Goal: Information Seeking & Learning: Learn about a topic

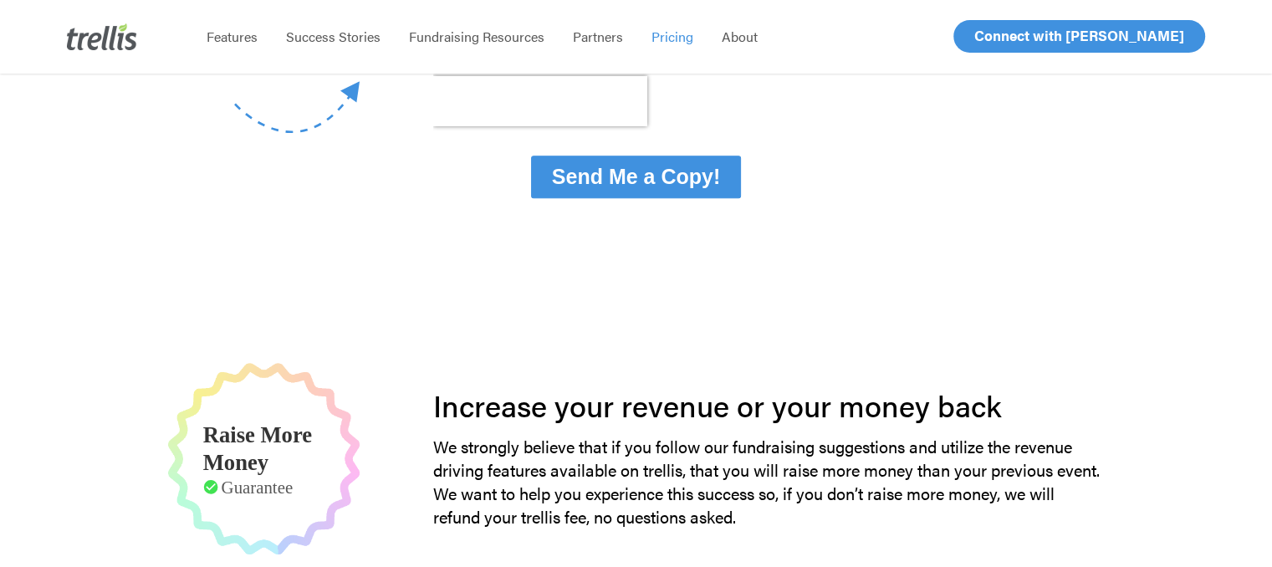
click at [808, 319] on div "Find the plan that fits your needs! Complete this form to download our pricing …" at bounding box center [635, 459] width 1041 height 2310
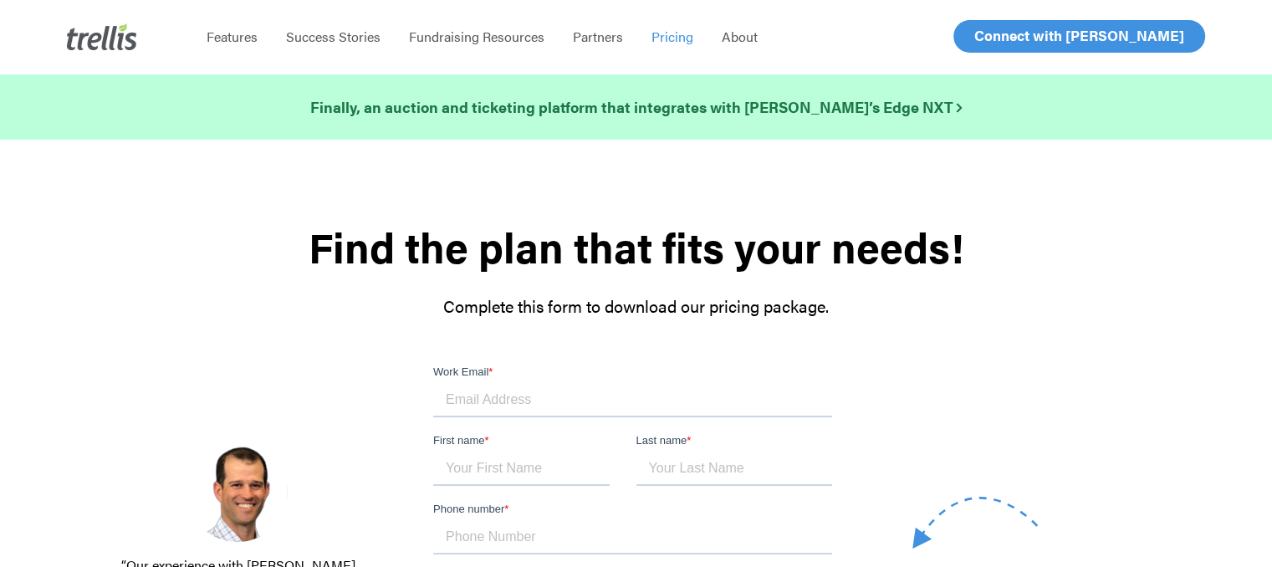
click at [90, 34] on img at bounding box center [102, 36] width 70 height 27
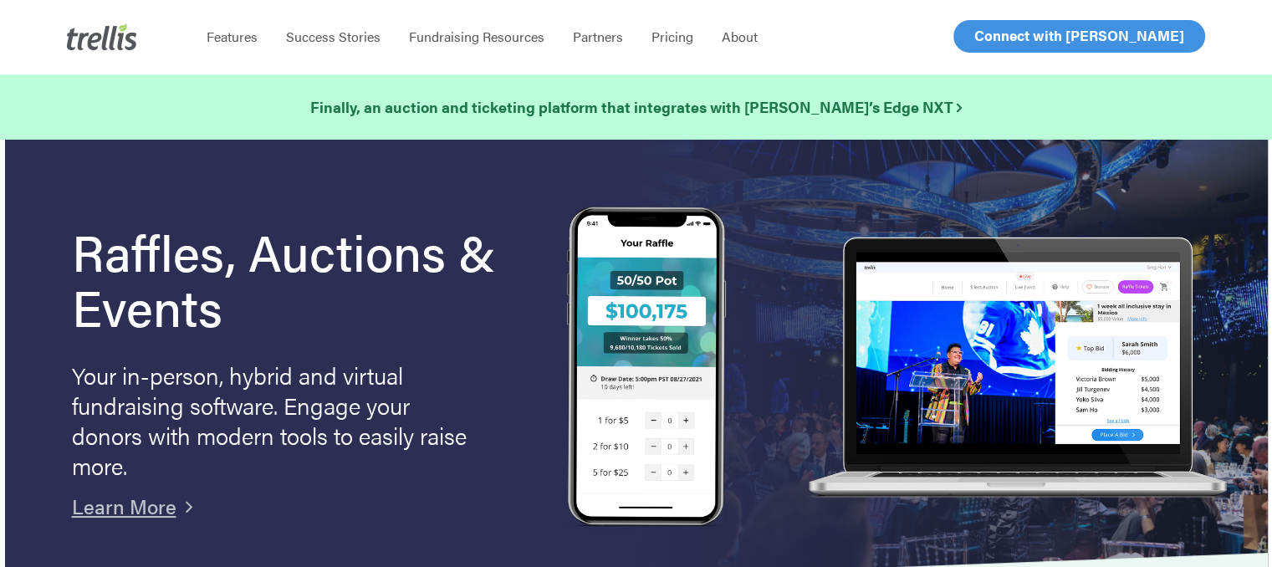
click at [448, 318] on h1 "Raffles, Auctions & Events" at bounding box center [294, 278] width 445 height 110
click at [455, 319] on h1 "Raffles, Auctions & Events" at bounding box center [294, 278] width 445 height 110
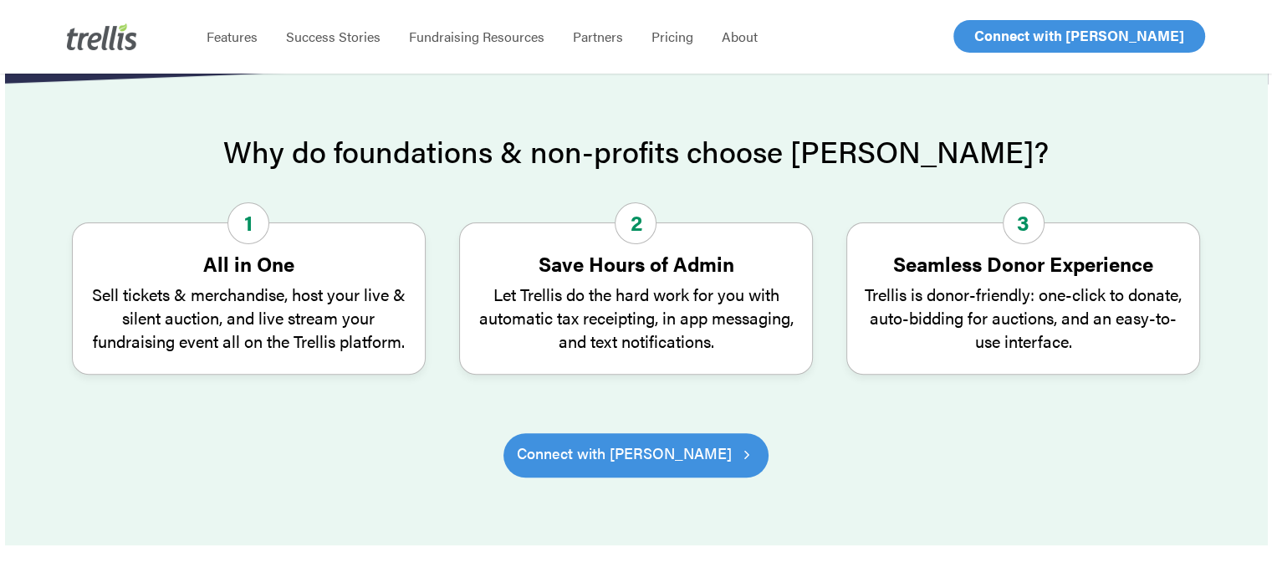
scroll to position [502, 0]
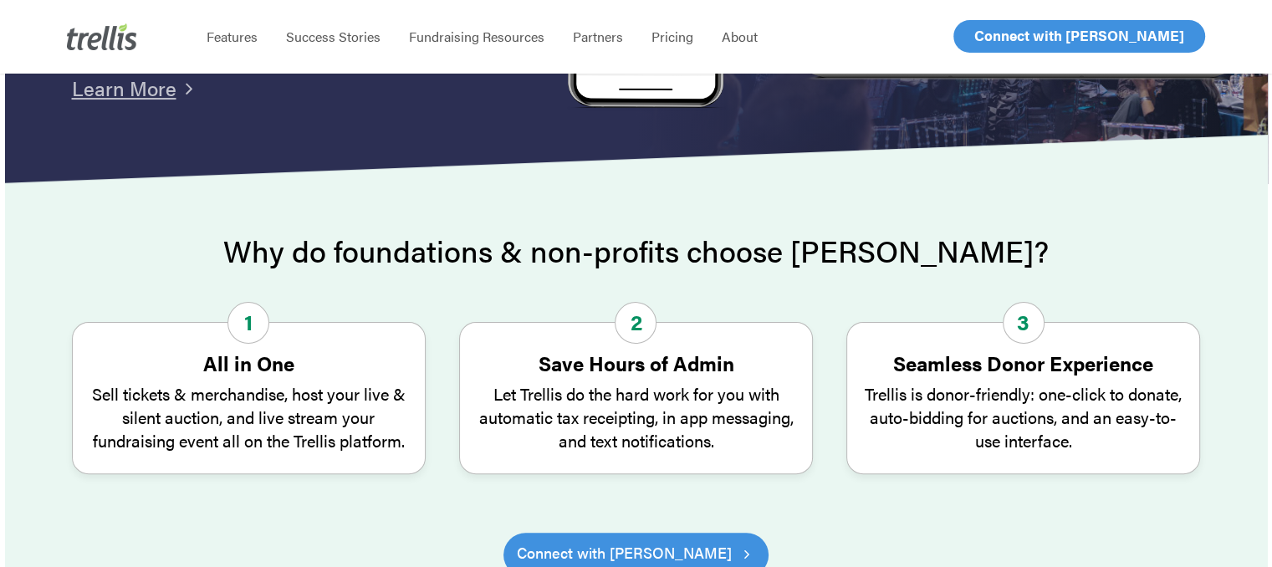
click at [854, 365] on div "3 Seamless Donor Experience Trellis is donor-friendly: one-click to donate, aut…" at bounding box center [1023, 398] width 354 height 152
click at [845, 365] on div "3 Seamless Donor Experience Trellis is donor-friendly: one-click to donate, aut…" at bounding box center [1022, 410] width 387 height 177
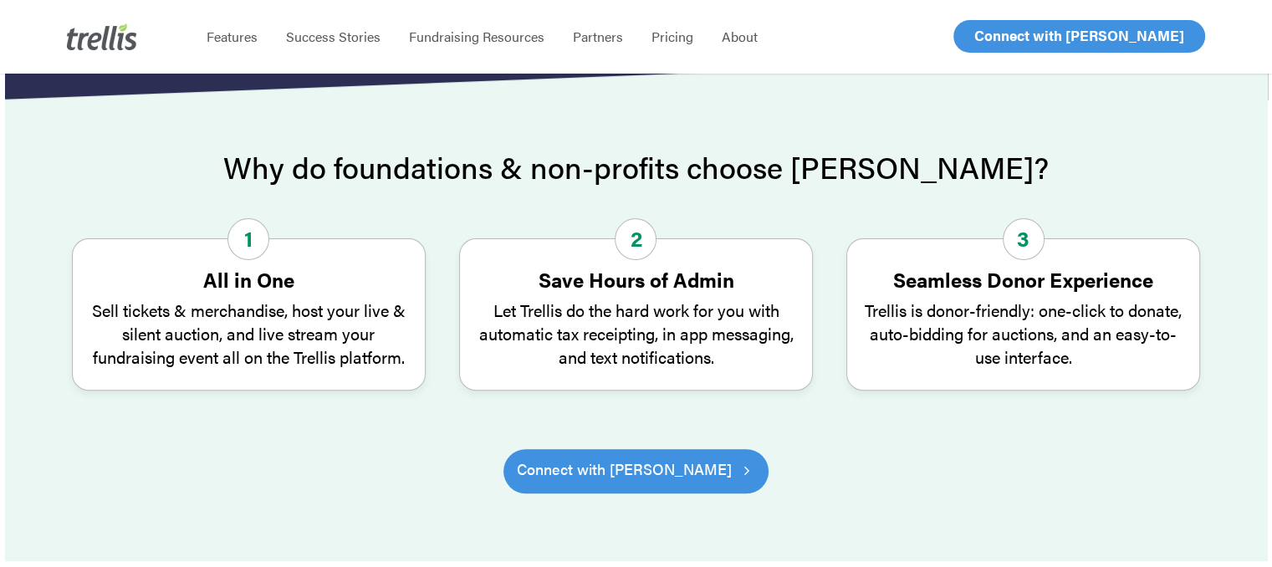
click at [845, 365] on div "3 Seamless Donor Experience Trellis is donor-friendly: one-click to donate, aut…" at bounding box center [1022, 326] width 387 height 177
click at [921, 346] on p "Trellis is donor-friendly: one-click to donate, auto-bidding for auctions, and …" at bounding box center [1023, 333] width 319 height 70
click at [919, 325] on p "Trellis is donor-friendly: one-click to donate, auto-bidding for auctions, and …" at bounding box center [1023, 333] width 319 height 70
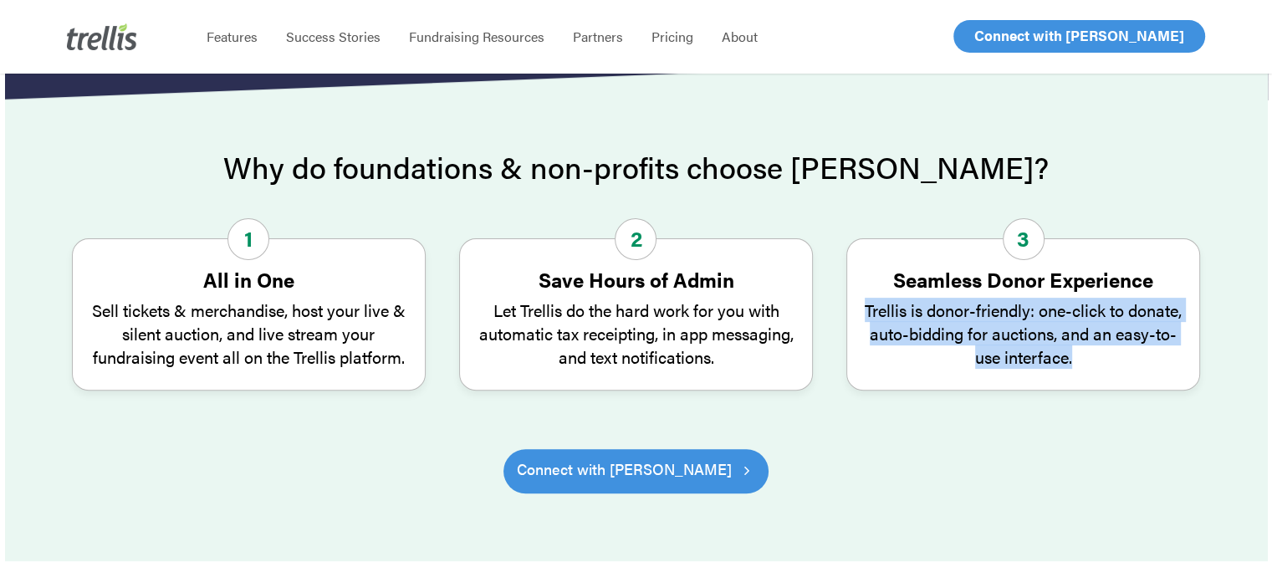
click at [919, 325] on p "Trellis is donor-friendly: one-click to donate, auto-bidding for auctions, and …" at bounding box center [1023, 333] width 319 height 70
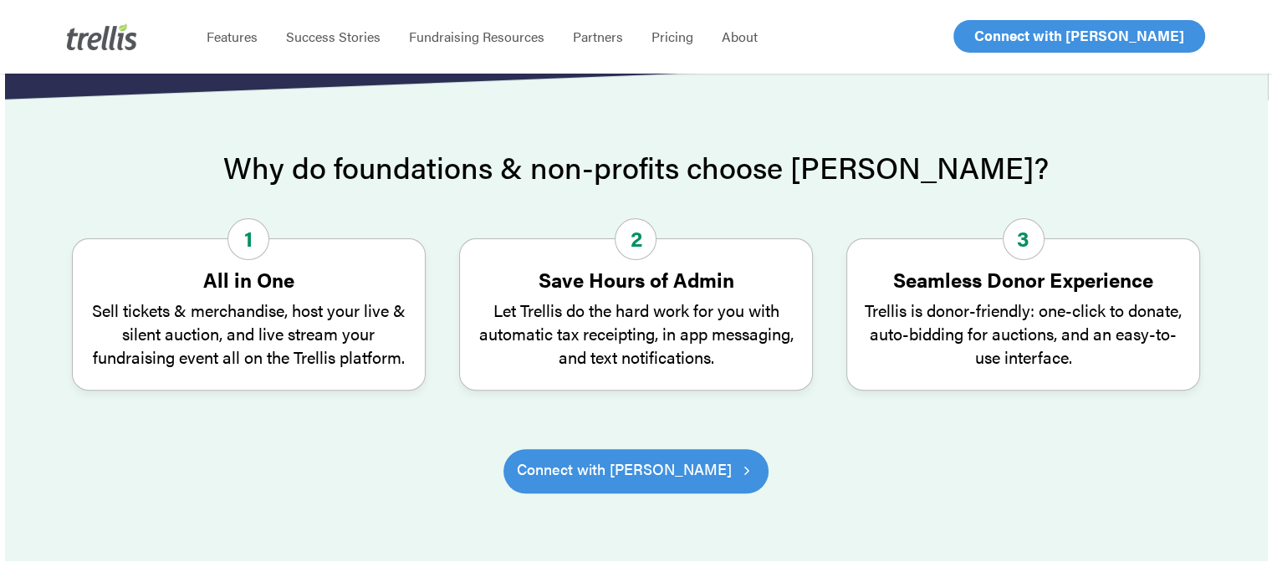
click at [676, 349] on p "Let Trellis do the hard work for you with automatic tax receipting, in app mess…" at bounding box center [636, 333] width 319 height 70
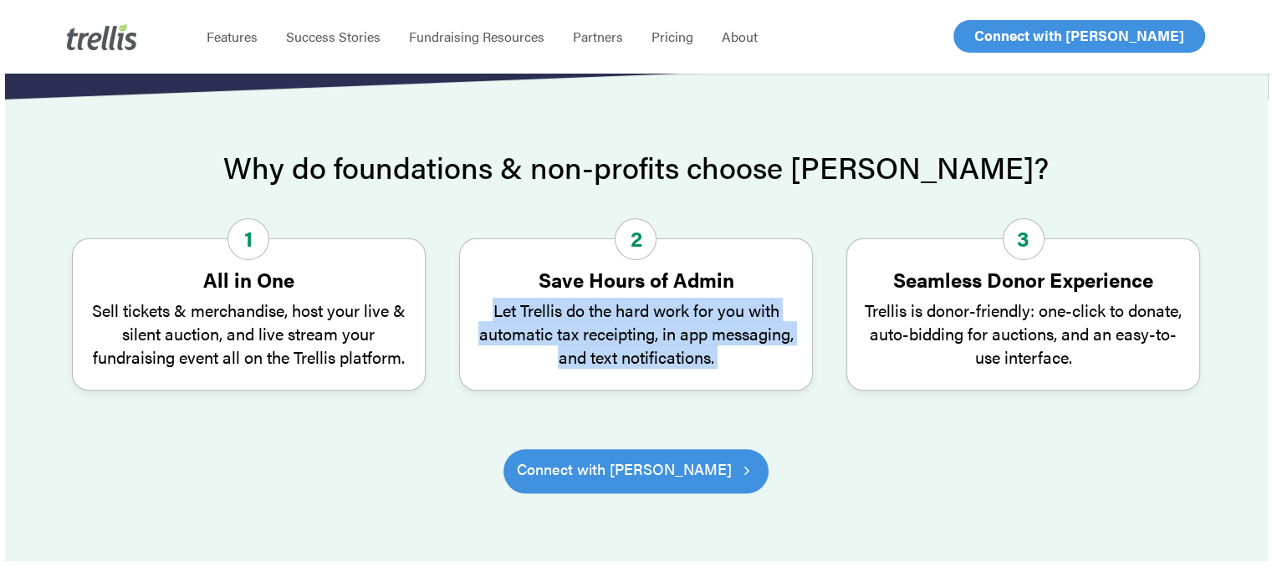
click at [676, 349] on p "Let Trellis do the hard work for you with automatic tax receipting, in app mess…" at bounding box center [636, 333] width 319 height 70
click at [641, 349] on p "Let Trellis do the hard work for you with automatic tax receipting, in app mess…" at bounding box center [636, 333] width 319 height 70
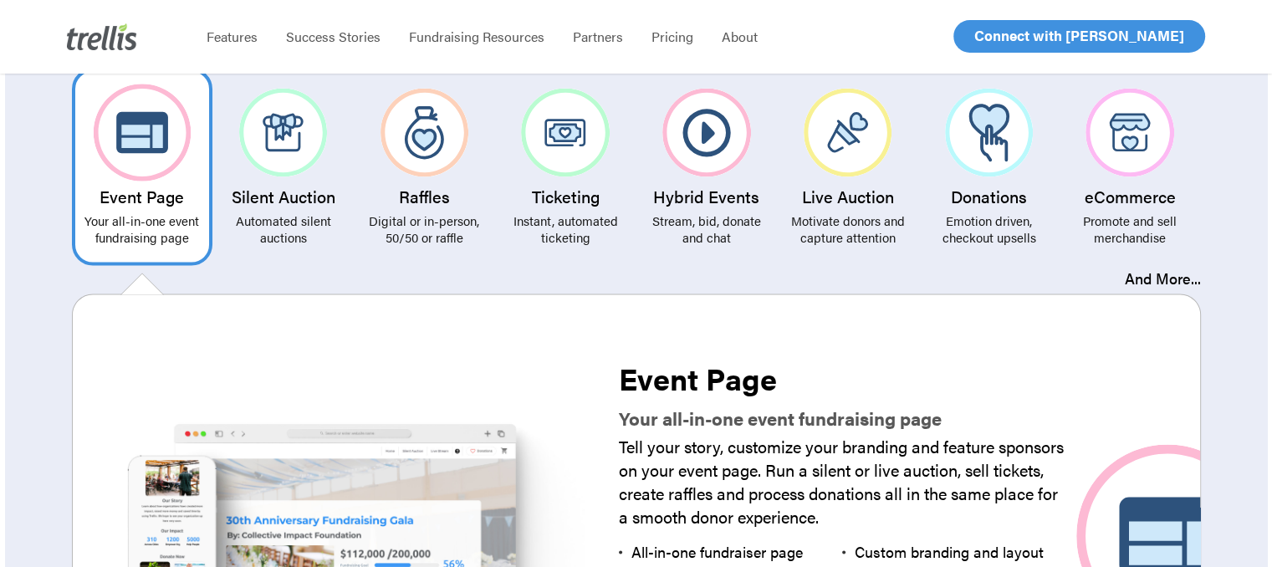
scroll to position [3093, 0]
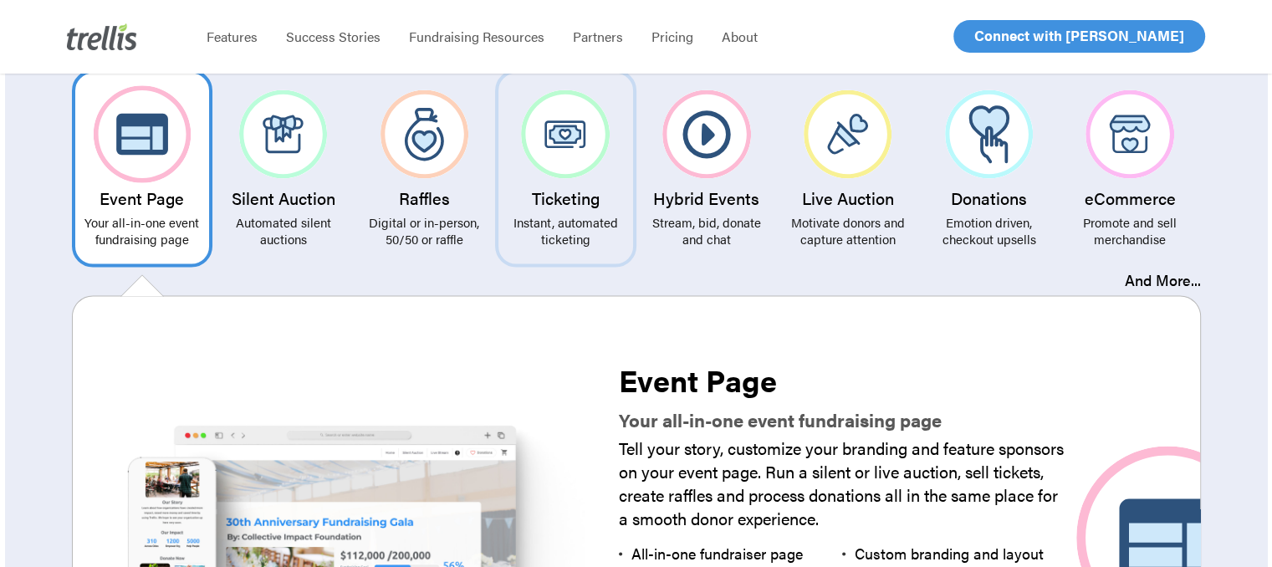
click at [557, 144] on img at bounding box center [565, 133] width 89 height 89
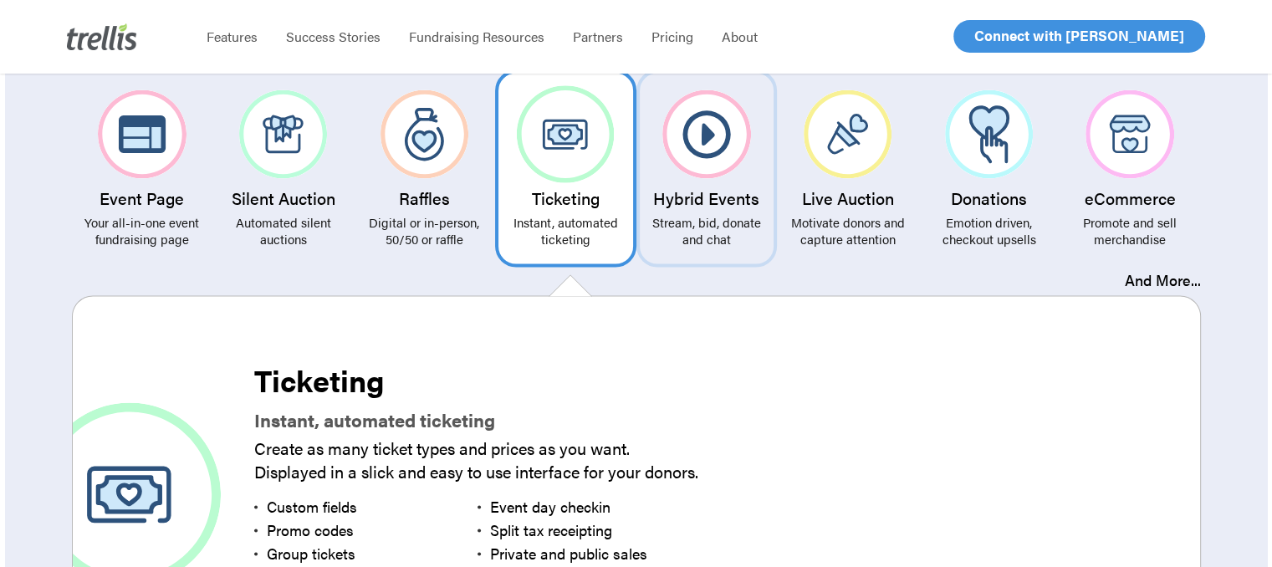
click at [712, 188] on h3 "Hybrid Events" at bounding box center [707, 197] width 118 height 18
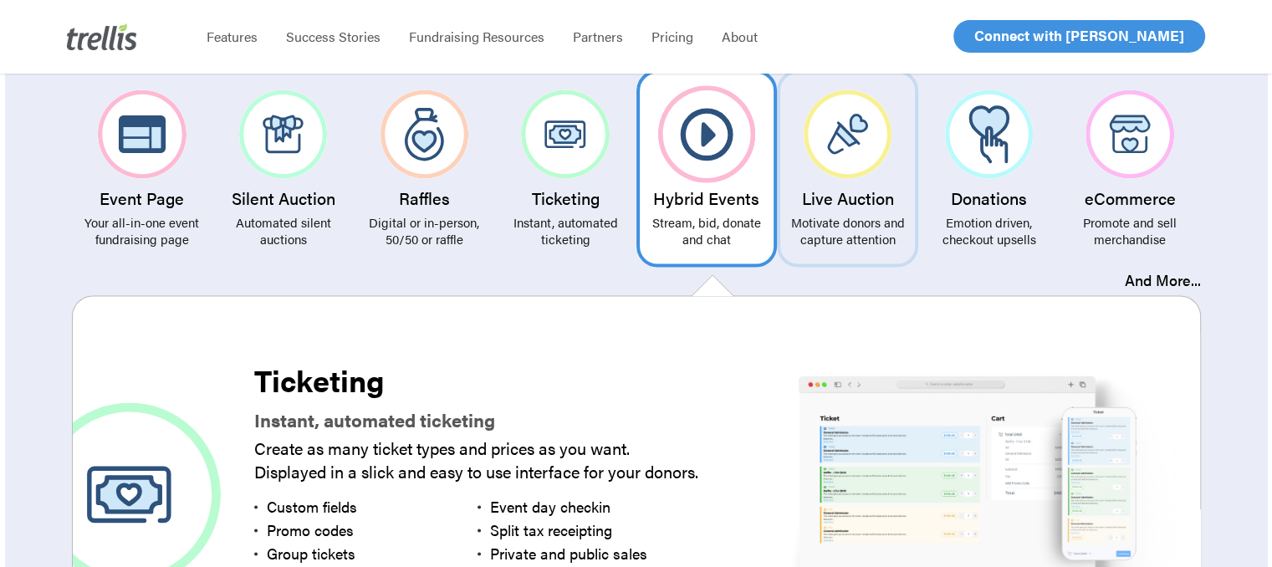
click at [839, 188] on h3 "Live Auction" at bounding box center [847, 197] width 118 height 18
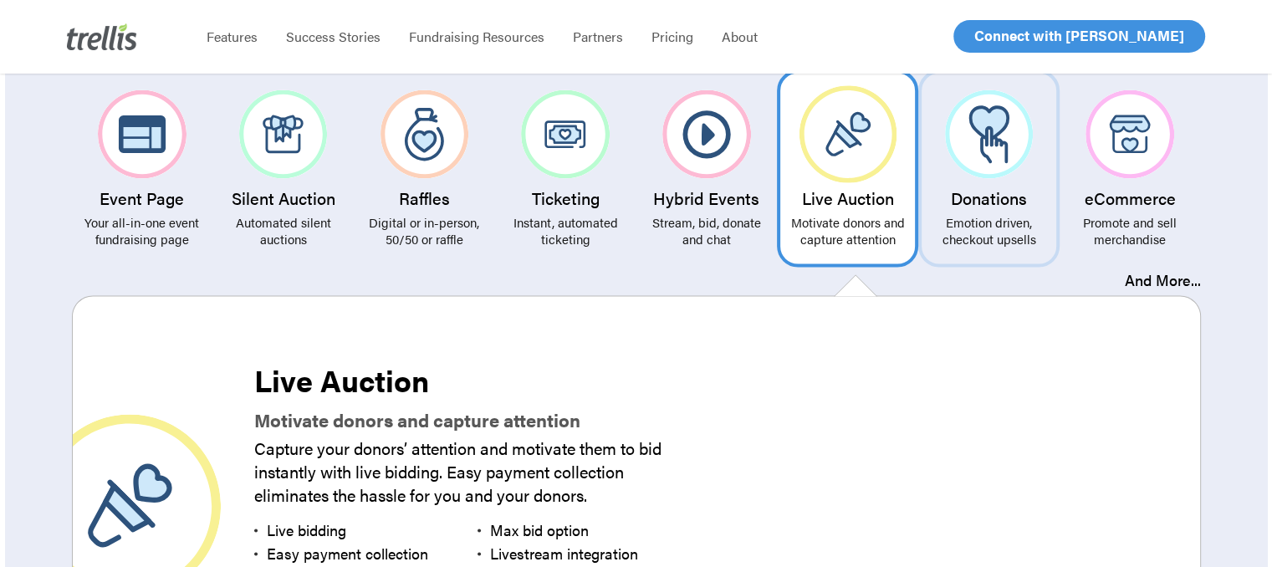
click at [946, 188] on h3 "Donations" at bounding box center [989, 197] width 118 height 18
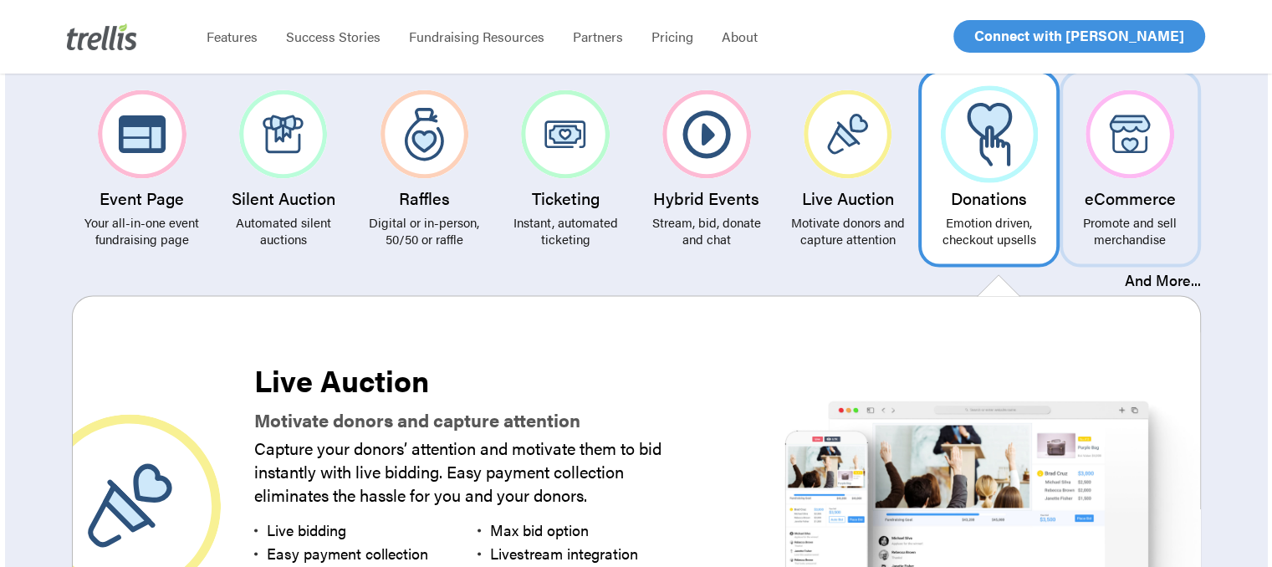
click at [1114, 188] on h3 "eCommerce" at bounding box center [1130, 197] width 118 height 18
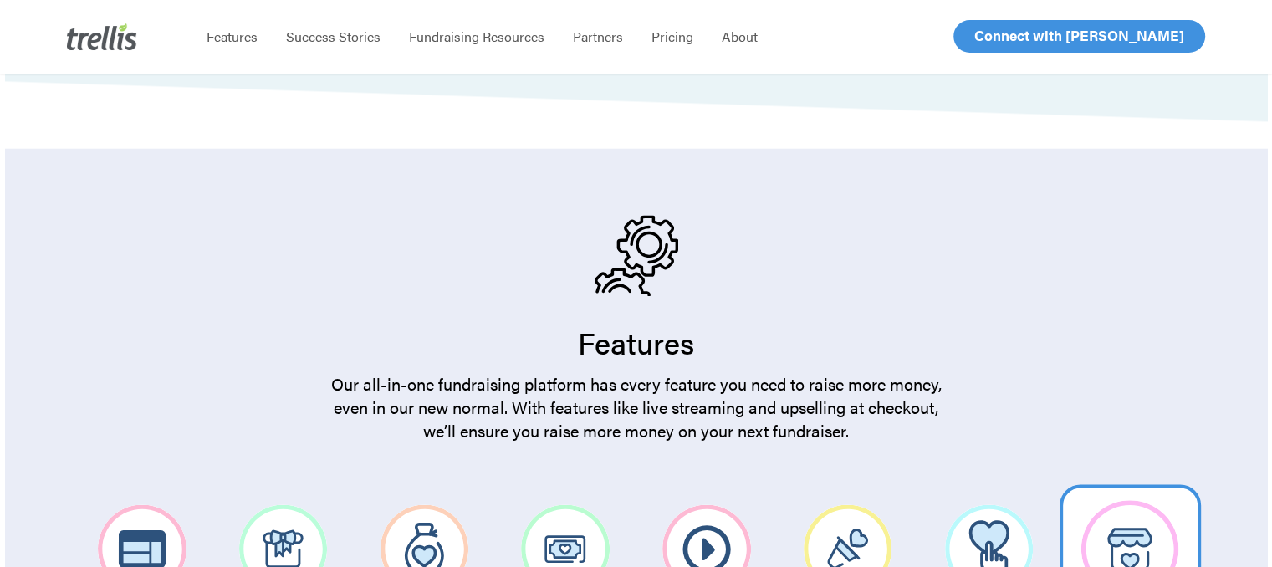
scroll to position [2508, 0]
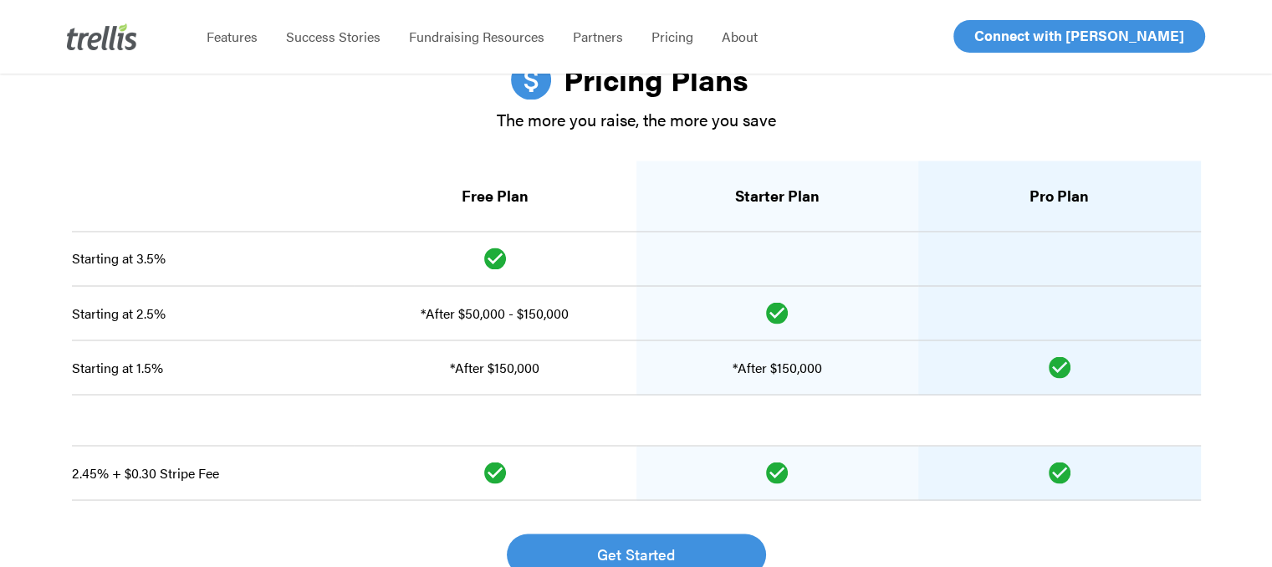
scroll to position [2876, 0]
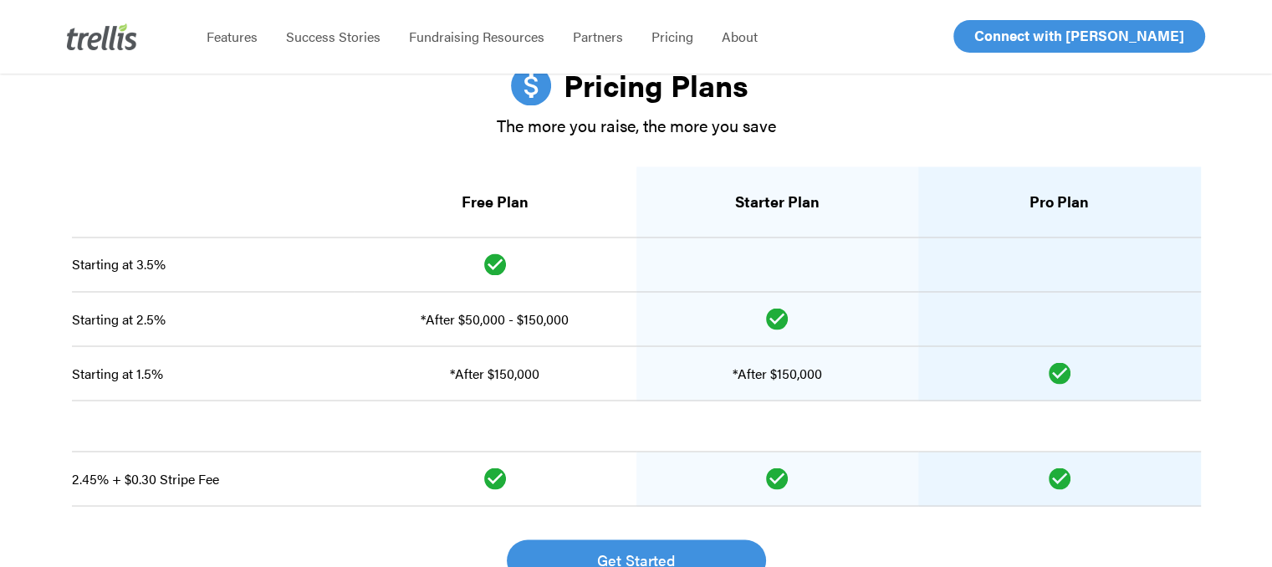
click at [1114, 367] on td "Yes" at bounding box center [1059, 373] width 283 height 54
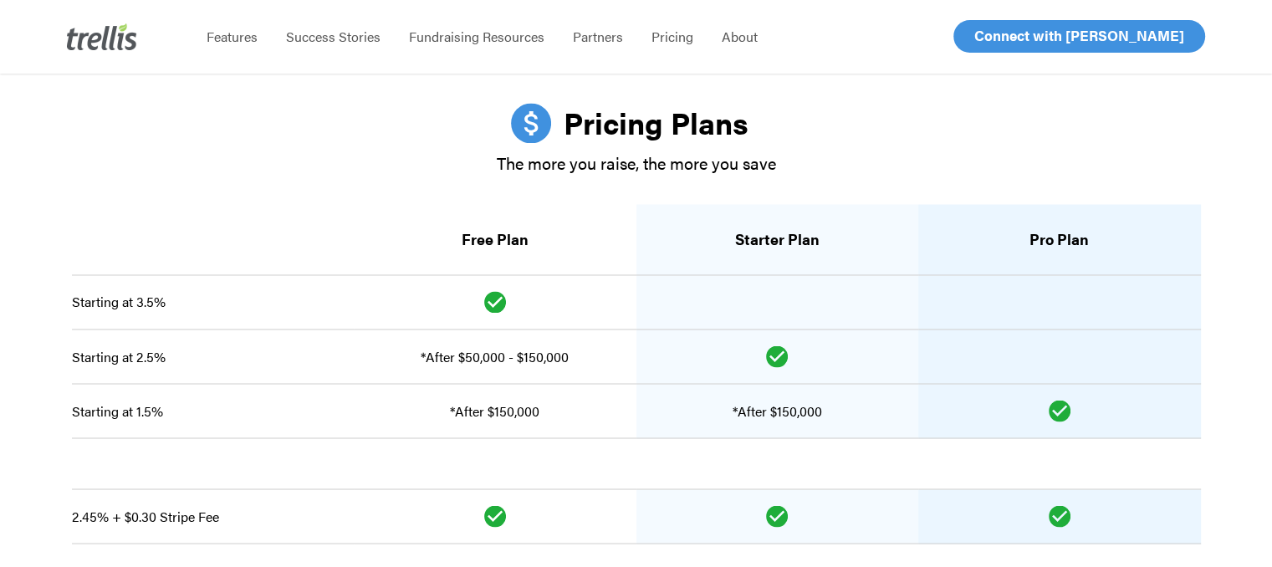
scroll to position [2854, 0]
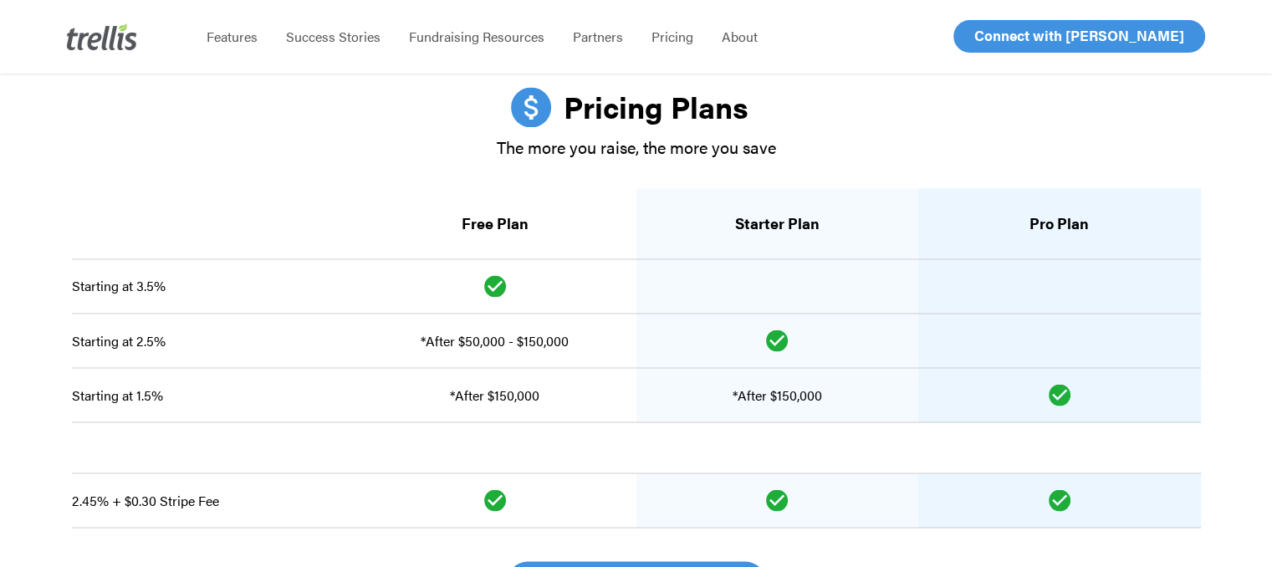
click at [1214, 383] on div "Pricing Plans The more you raise, the more you save Free Plan Starter Plan Pro …" at bounding box center [636, 345] width 1262 height 516
click at [1143, 422] on td at bounding box center [636, 447] width 1129 height 51
click at [1122, 422] on td at bounding box center [636, 447] width 1129 height 51
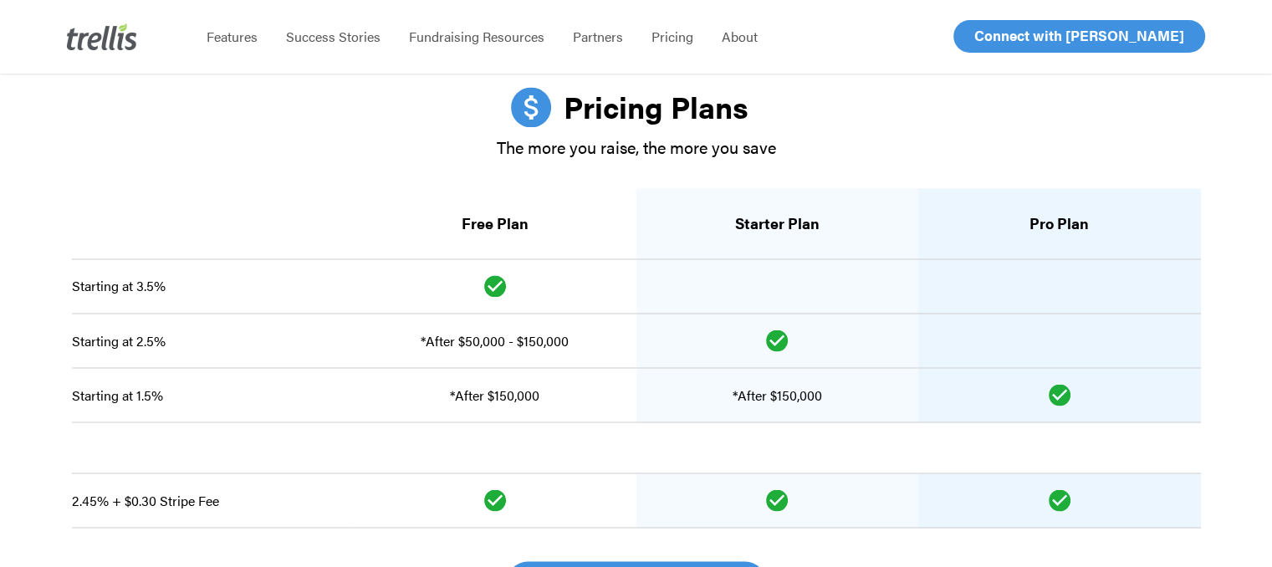
click at [1110, 422] on td at bounding box center [636, 447] width 1129 height 51
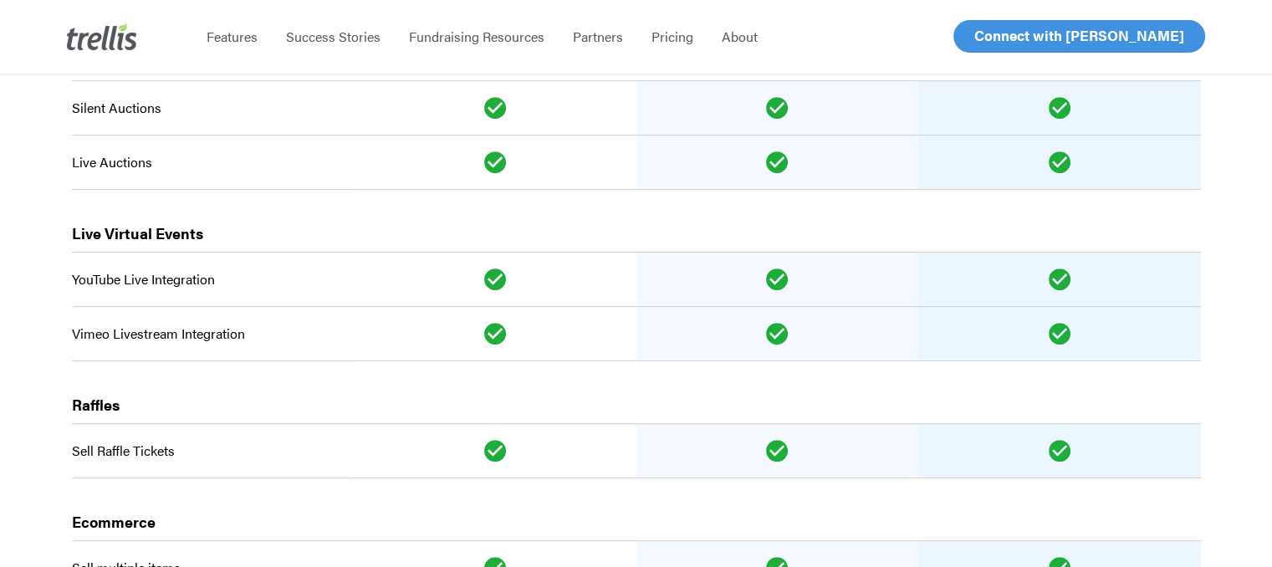
scroll to position [430, 0]
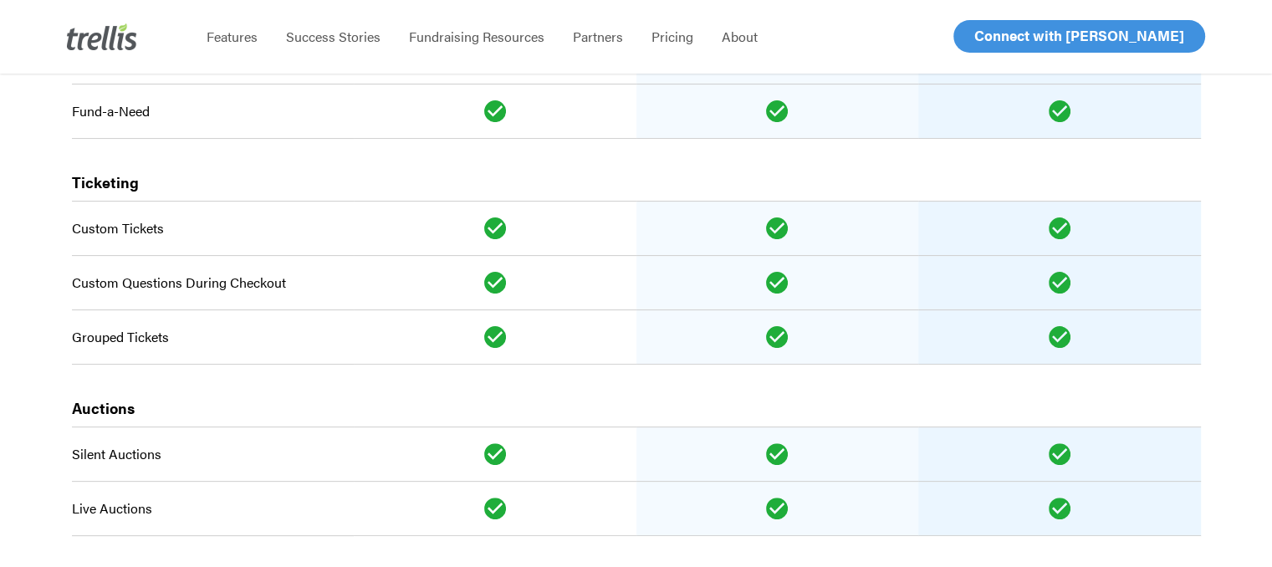
click at [849, 342] on td "Yes" at bounding box center [777, 337] width 283 height 54
